Goal: Information Seeking & Learning: Learn about a topic

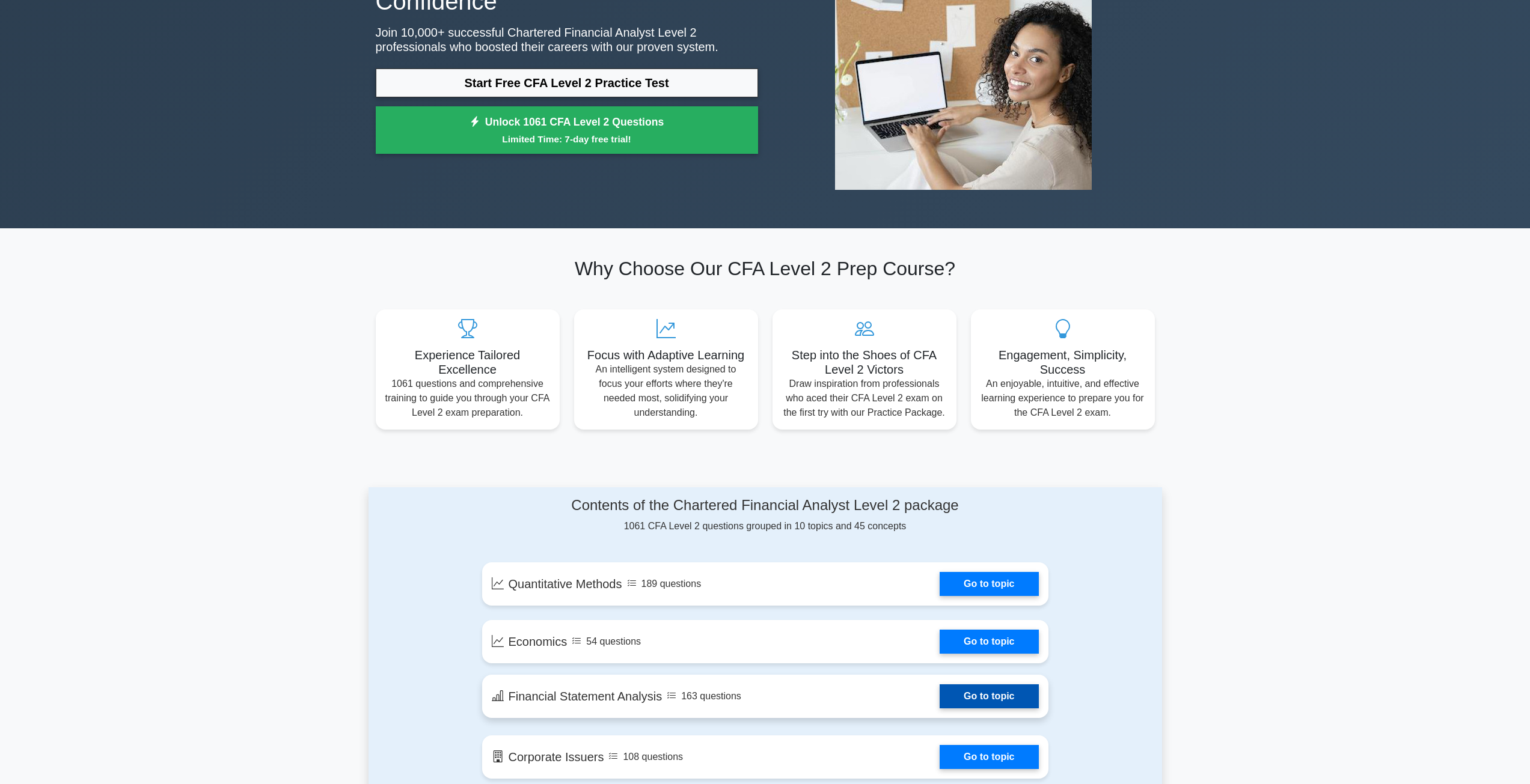
scroll to position [481, 0]
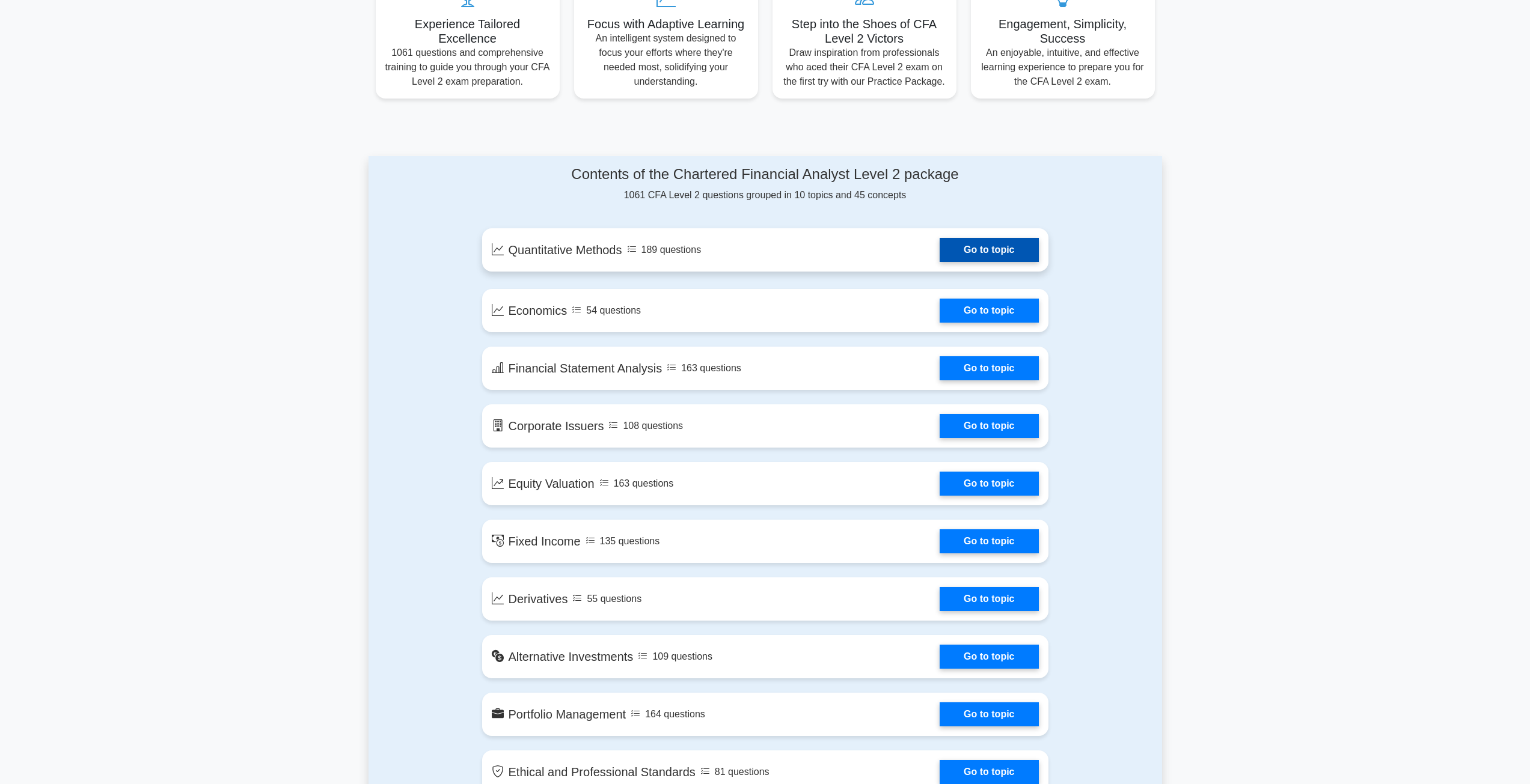
click at [942, 246] on link "Go to topic" at bounding box center [989, 250] width 99 height 24
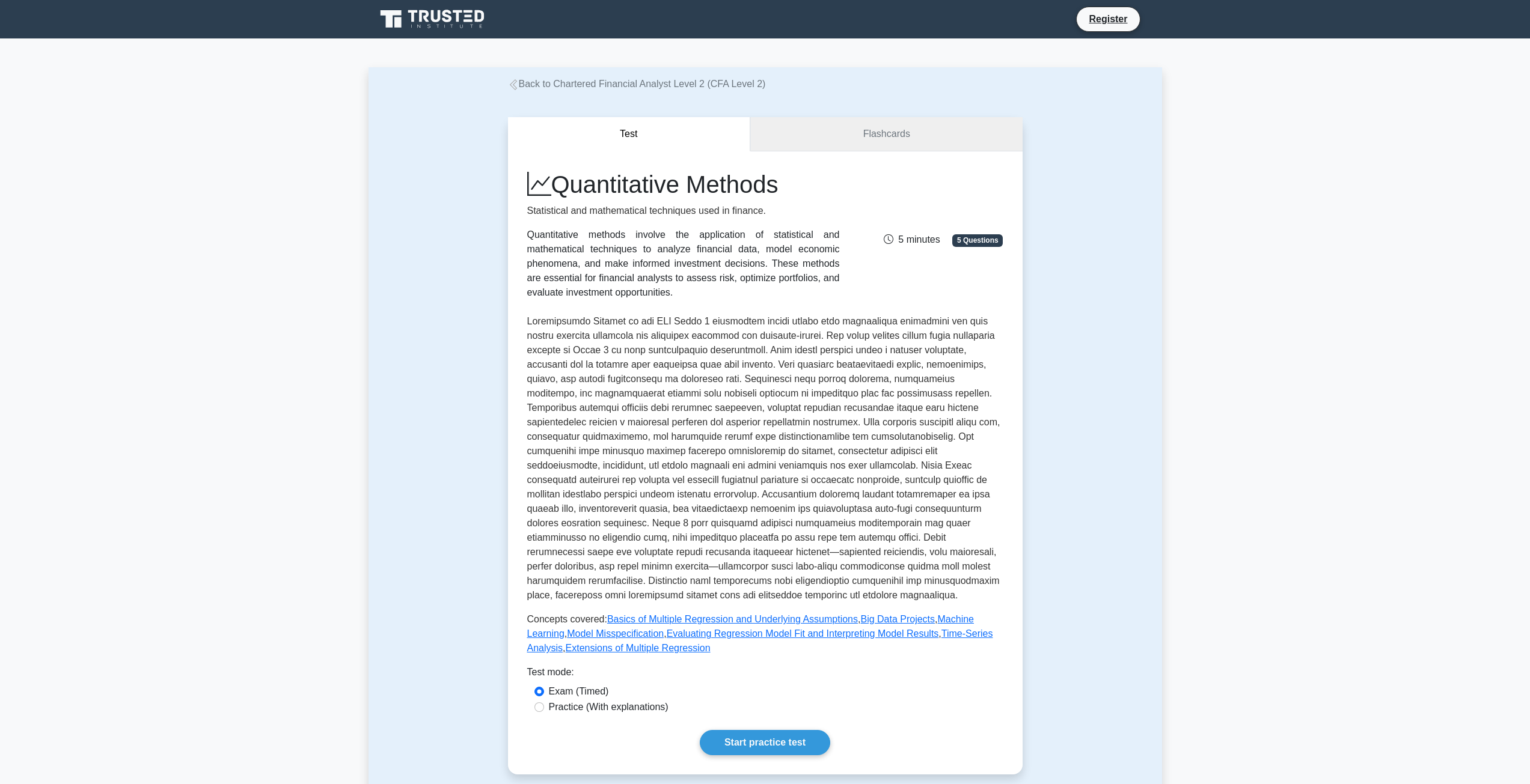
click at [854, 141] on link "Flashcards" at bounding box center [886, 134] width 272 height 34
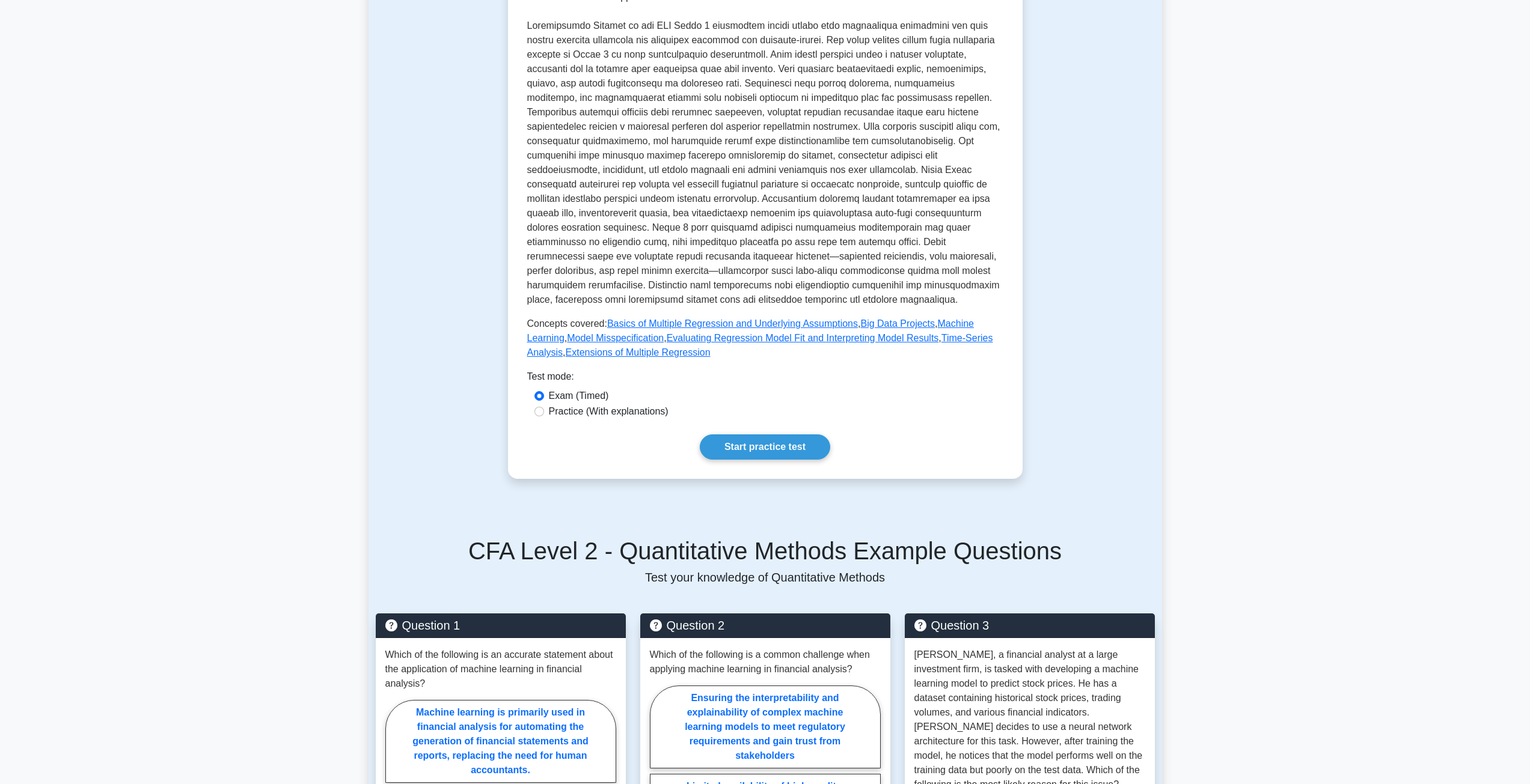
scroll to position [420, 0]
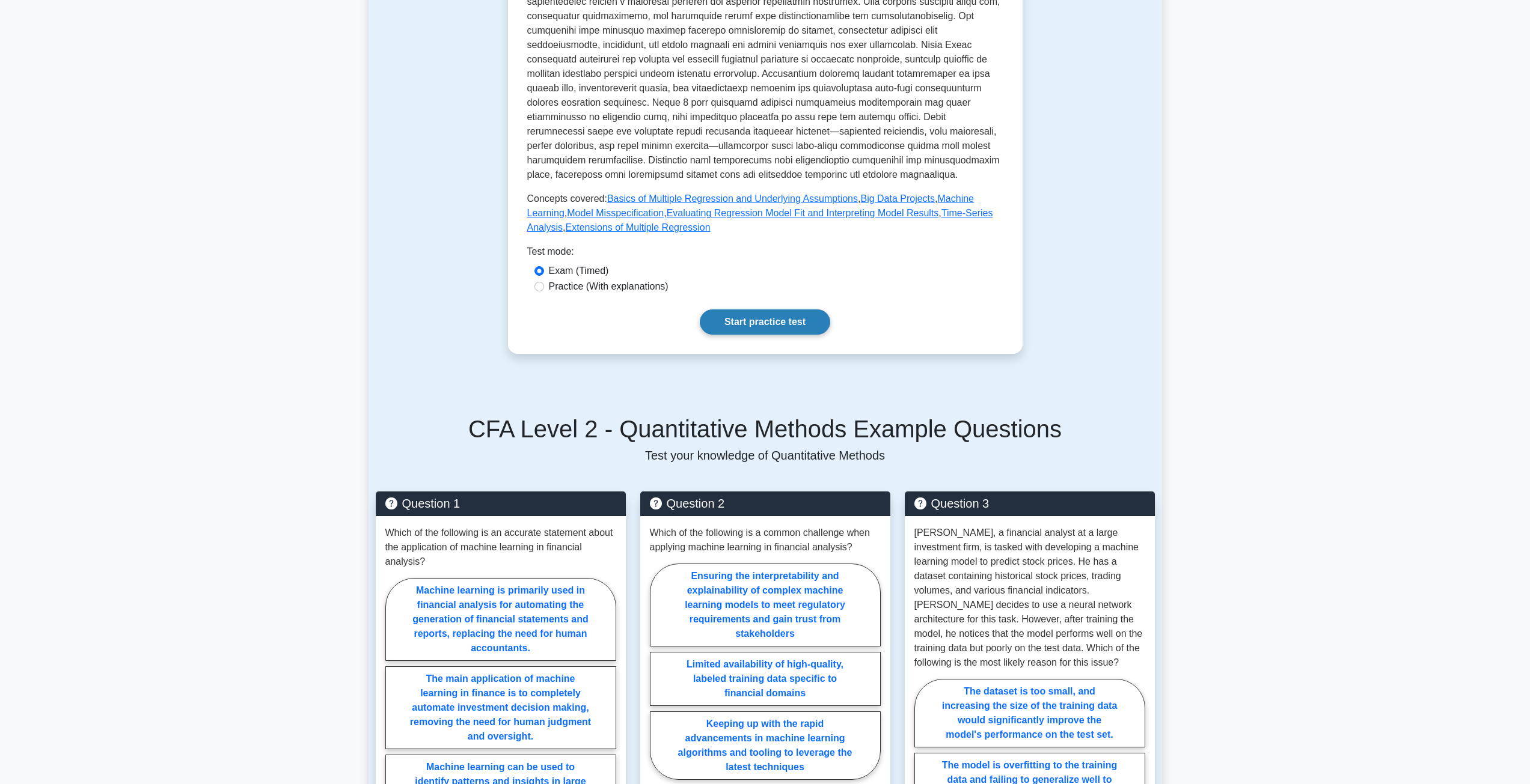
click at [747, 310] on link "Start practice test" at bounding box center [765, 322] width 131 height 25
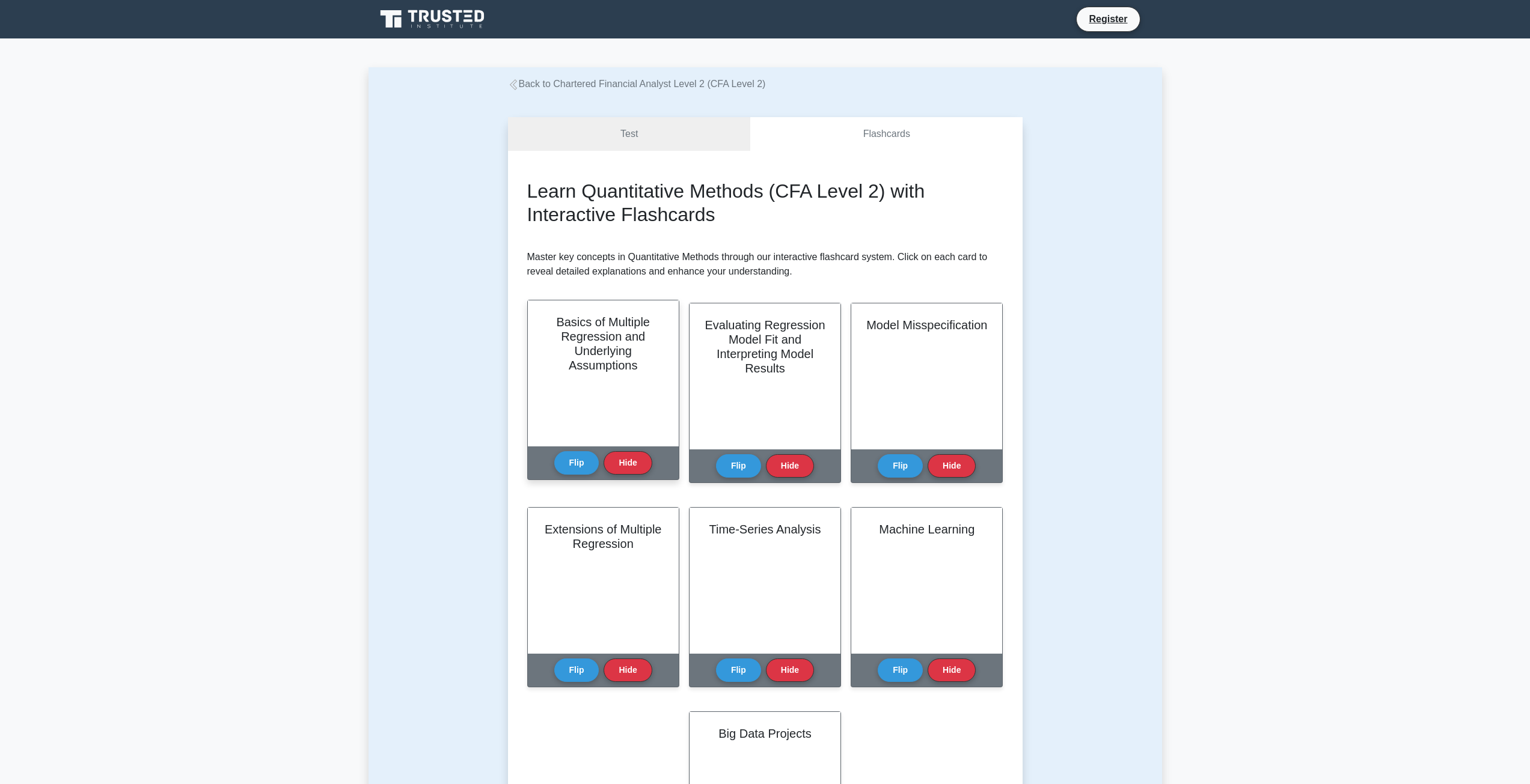
click at [602, 415] on div "Basics of Multiple Regression and Underlying Assumptions" at bounding box center [603, 373] width 151 height 146
click at [577, 464] on button "Flip" at bounding box center [577, 462] width 45 height 23
click at [578, 460] on button "Flip" at bounding box center [577, 462] width 45 height 23
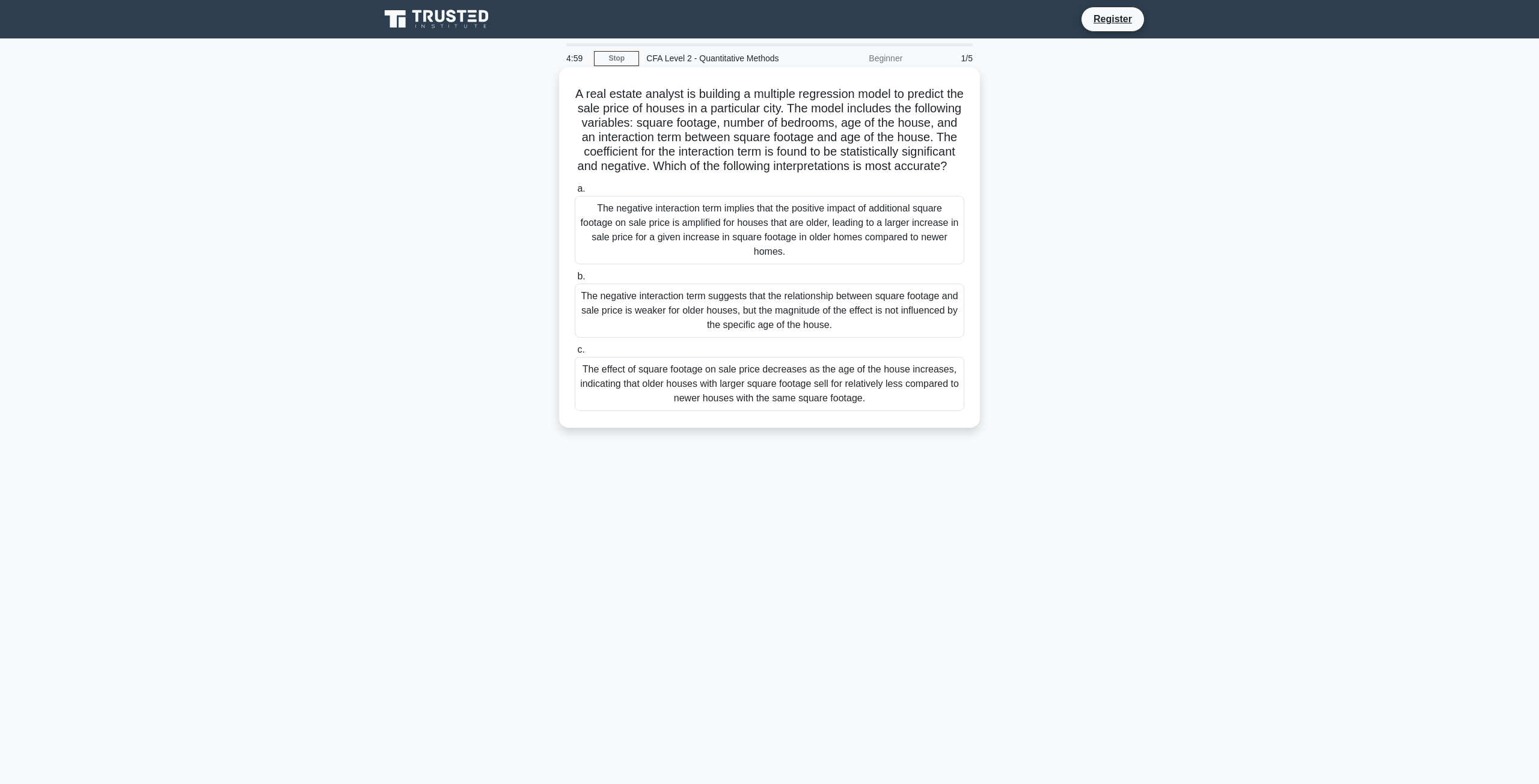
click at [622, 243] on div "The negative interaction term implies that the positive impact of additional sq…" at bounding box center [769, 230] width 390 height 68
click at [575, 193] on input "a. The negative interaction term implies that the positive impact of additional…" at bounding box center [575, 189] width 0 height 8
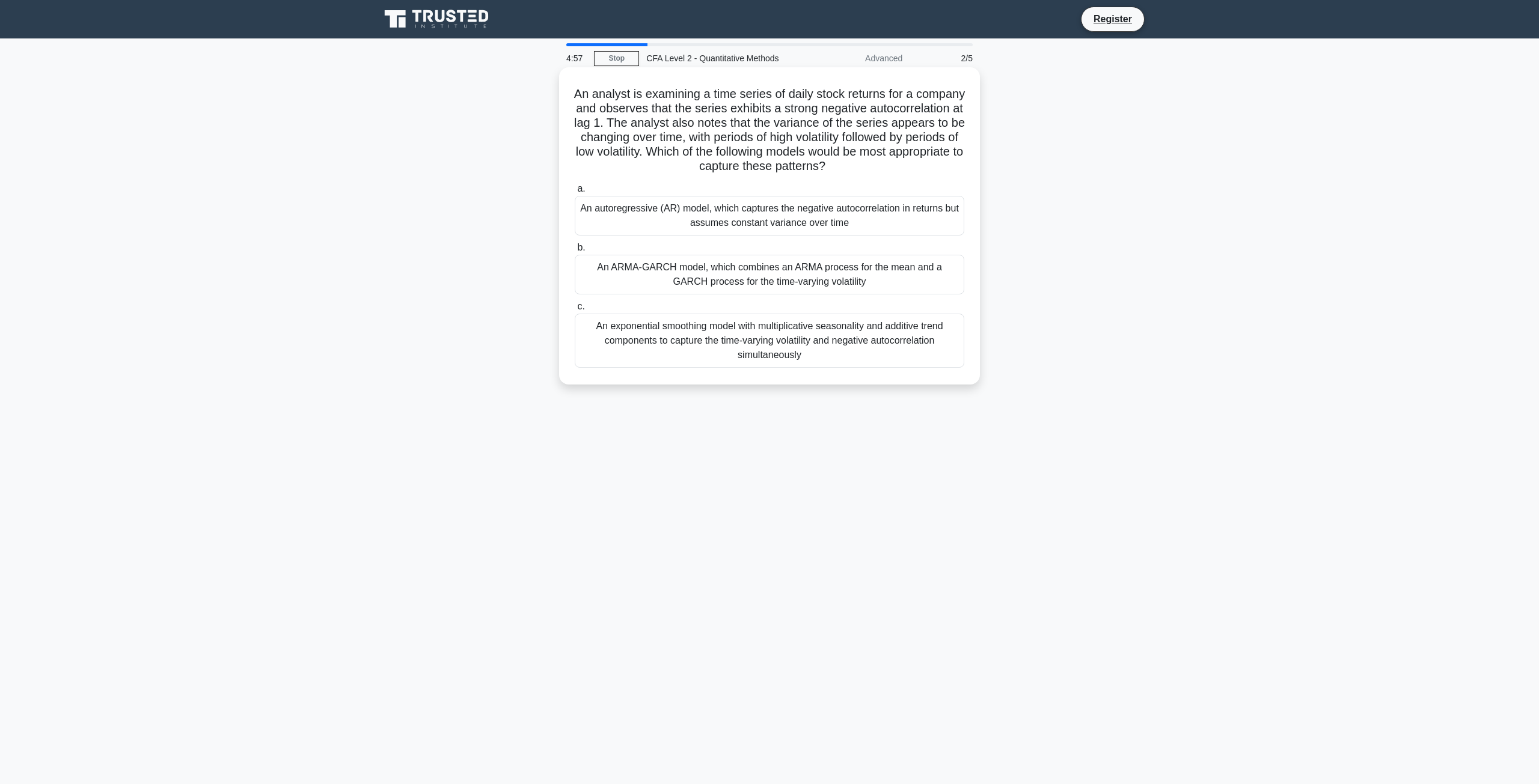
click at [726, 288] on div "An ARMA-GARCH model, which combines an ARMA process for the mean and a GARCH pr…" at bounding box center [769, 274] width 390 height 40
click at [575, 252] on input "b. An ARMA-GARCH model, which combines an ARMA process for the mean and a GARCH…" at bounding box center [575, 248] width 0 height 8
